Goal: Check status: Check status

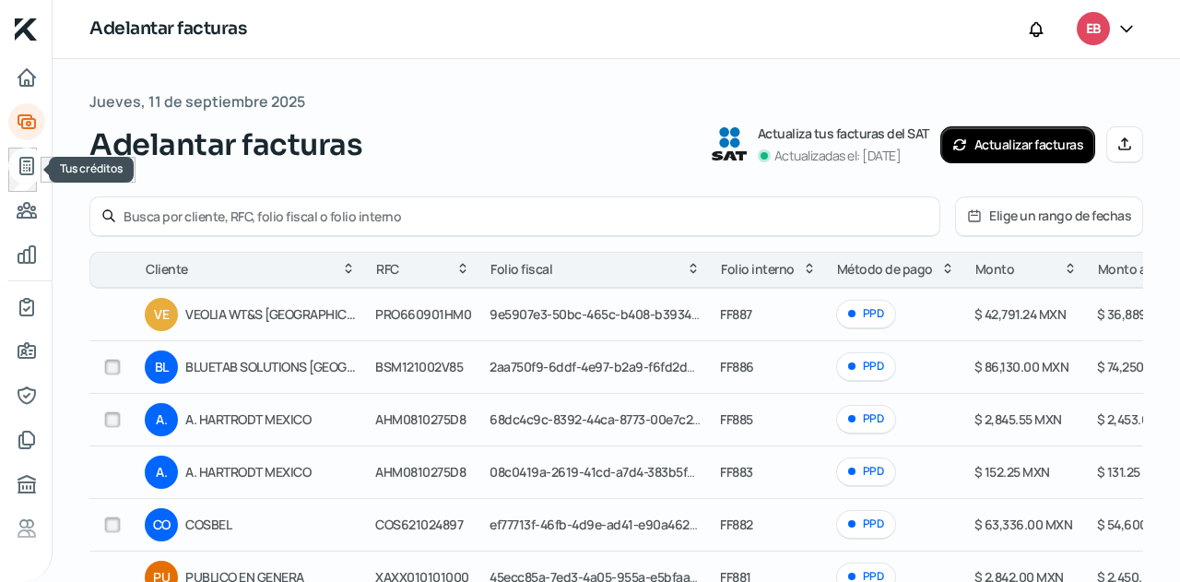
click at [36, 159] on icon "Tus créditos" at bounding box center [27, 166] width 22 height 22
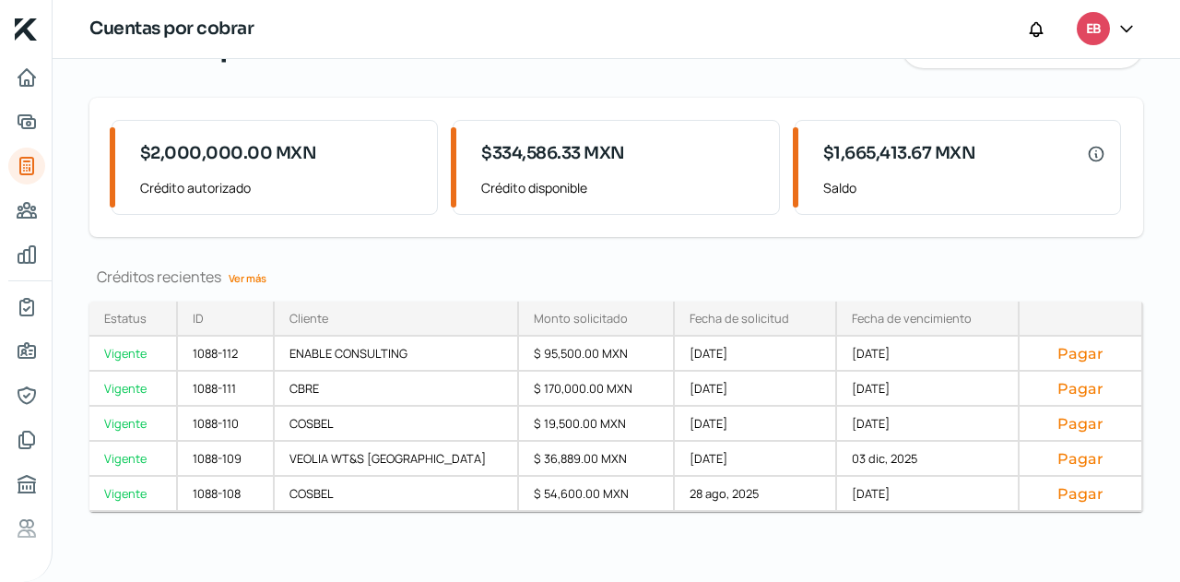
scroll to position [101, 0]
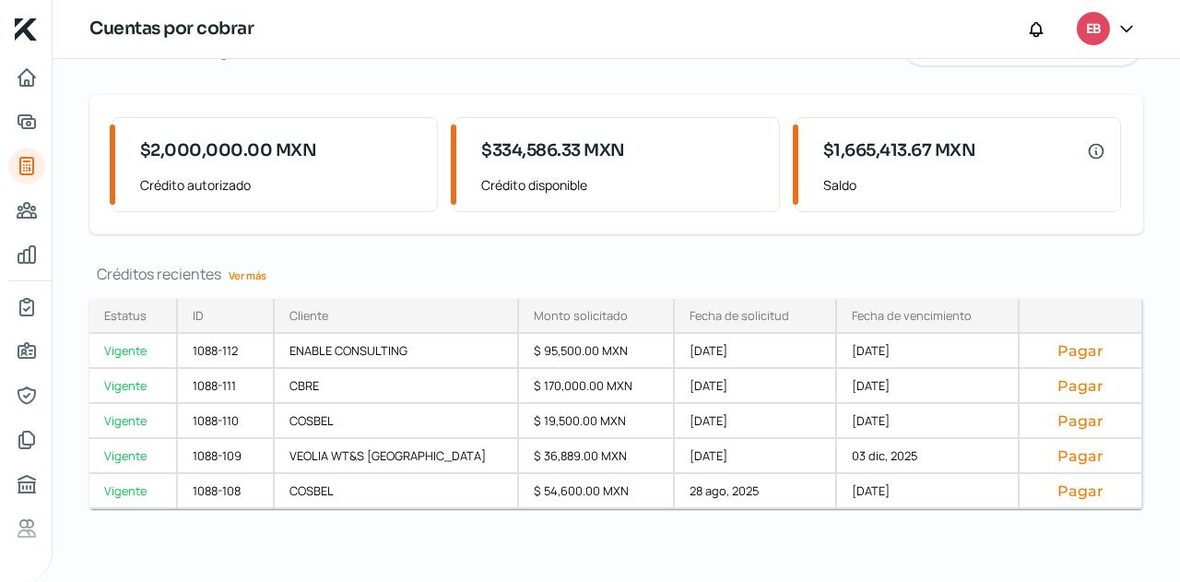
click at [260, 276] on link "Ver más" at bounding box center [247, 275] width 53 height 29
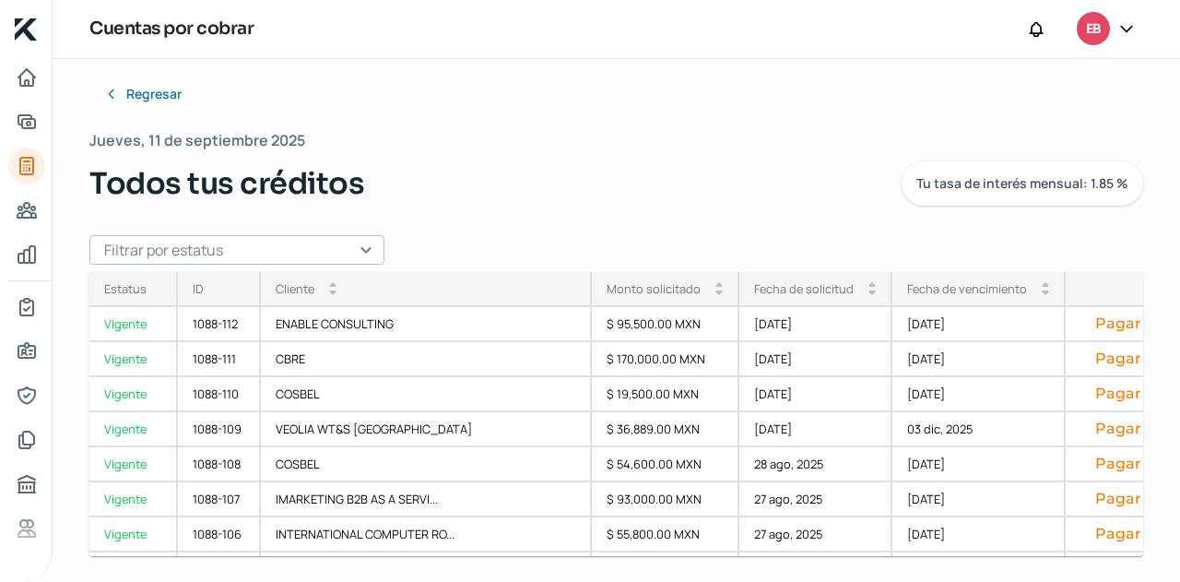
scroll to position [17, 0]
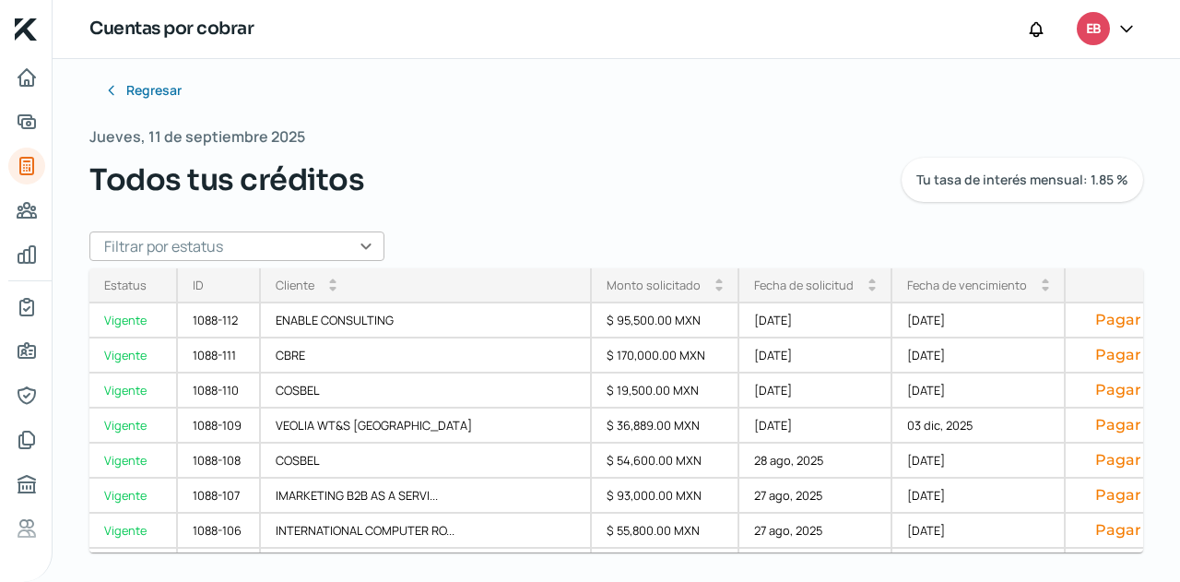
click at [359, 248] on input "text" at bounding box center [236, 245] width 295 height 29
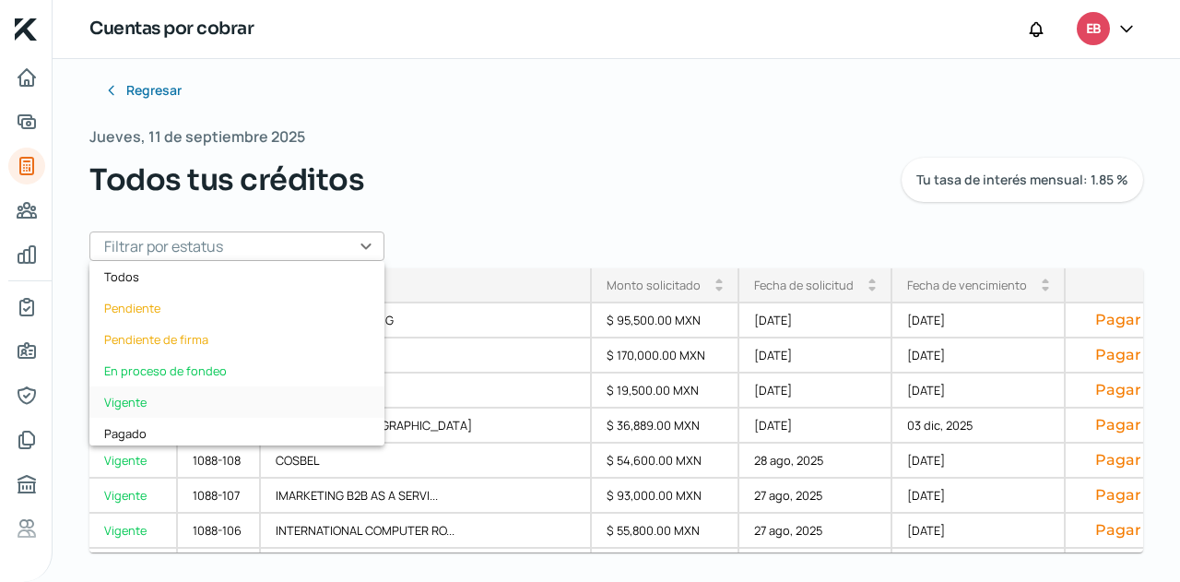
click at [171, 390] on div "Vigente" at bounding box center [236, 401] width 295 height 31
type input "Vigente"
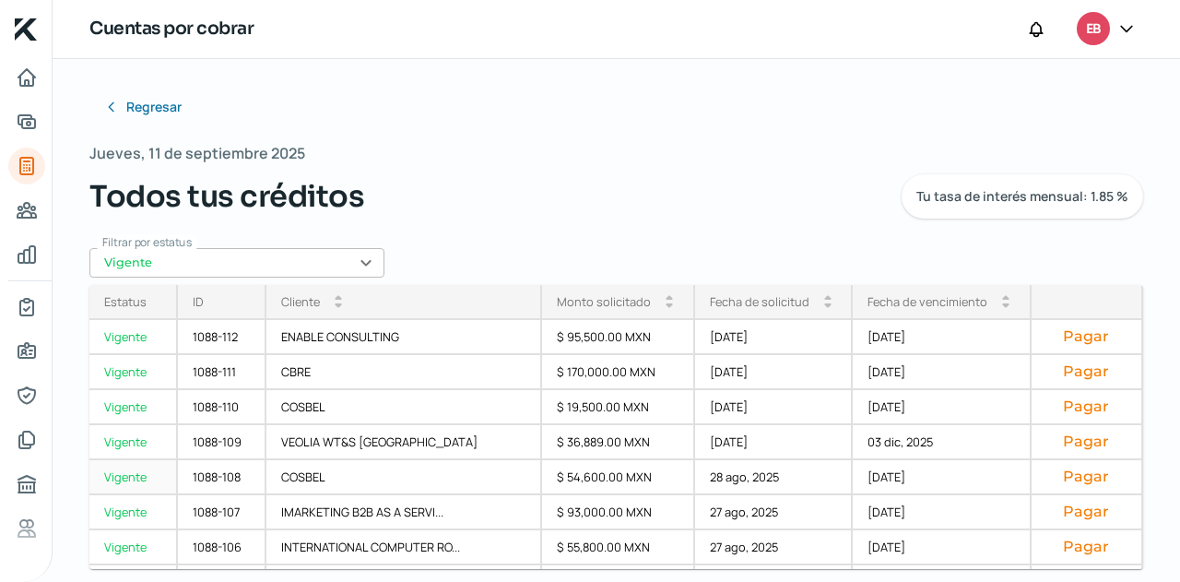
scroll to position [416, 0]
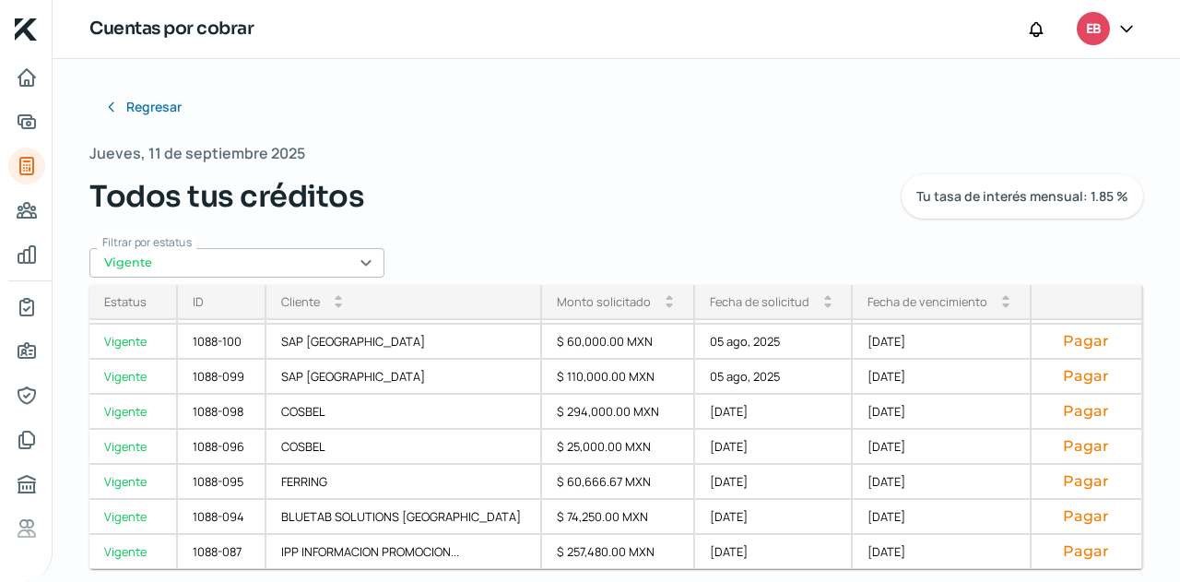
click at [894, 288] on div "Fecha de vencimiento arrow_drop_up arrow_drop_down" at bounding box center [942, 302] width 179 height 35
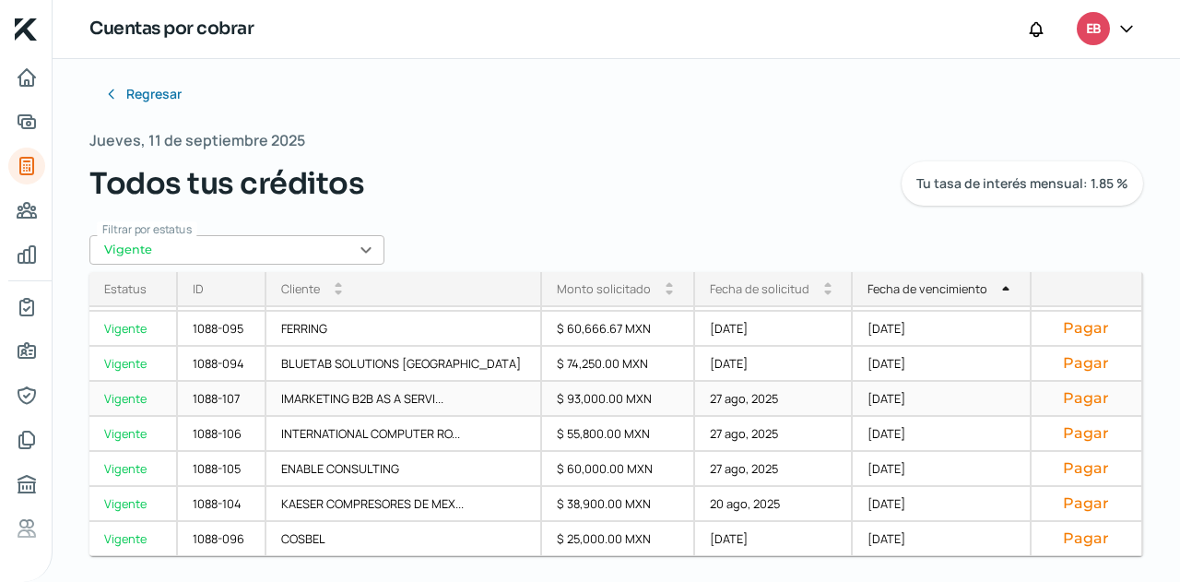
scroll to position [17, 0]
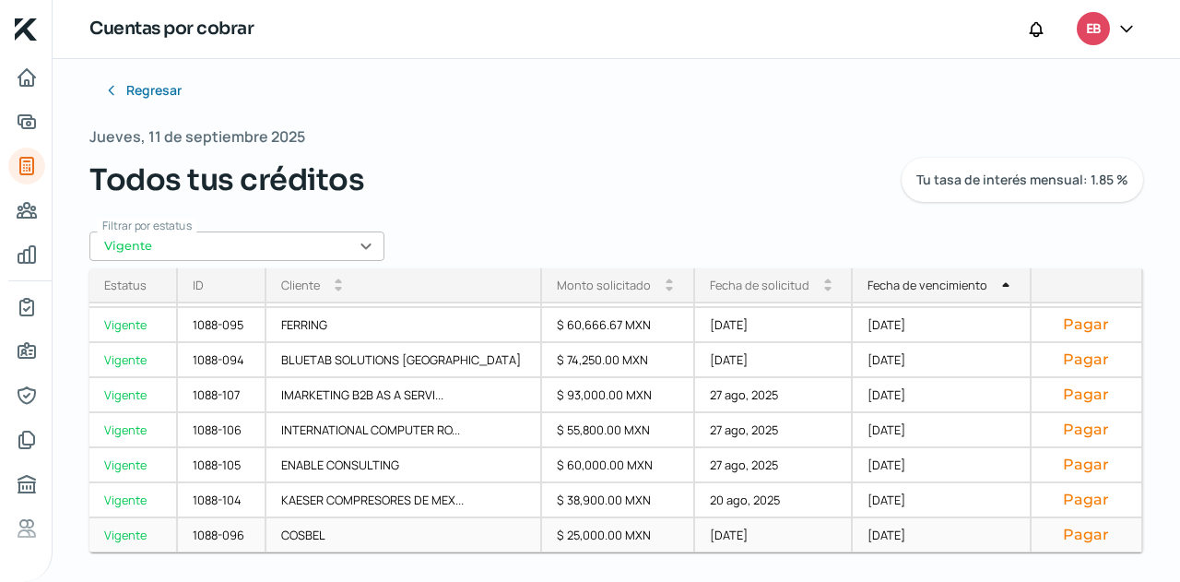
click at [564, 528] on div "$ 25,000.00 MXN" at bounding box center [618, 535] width 153 height 35
